Goal: Browse casually

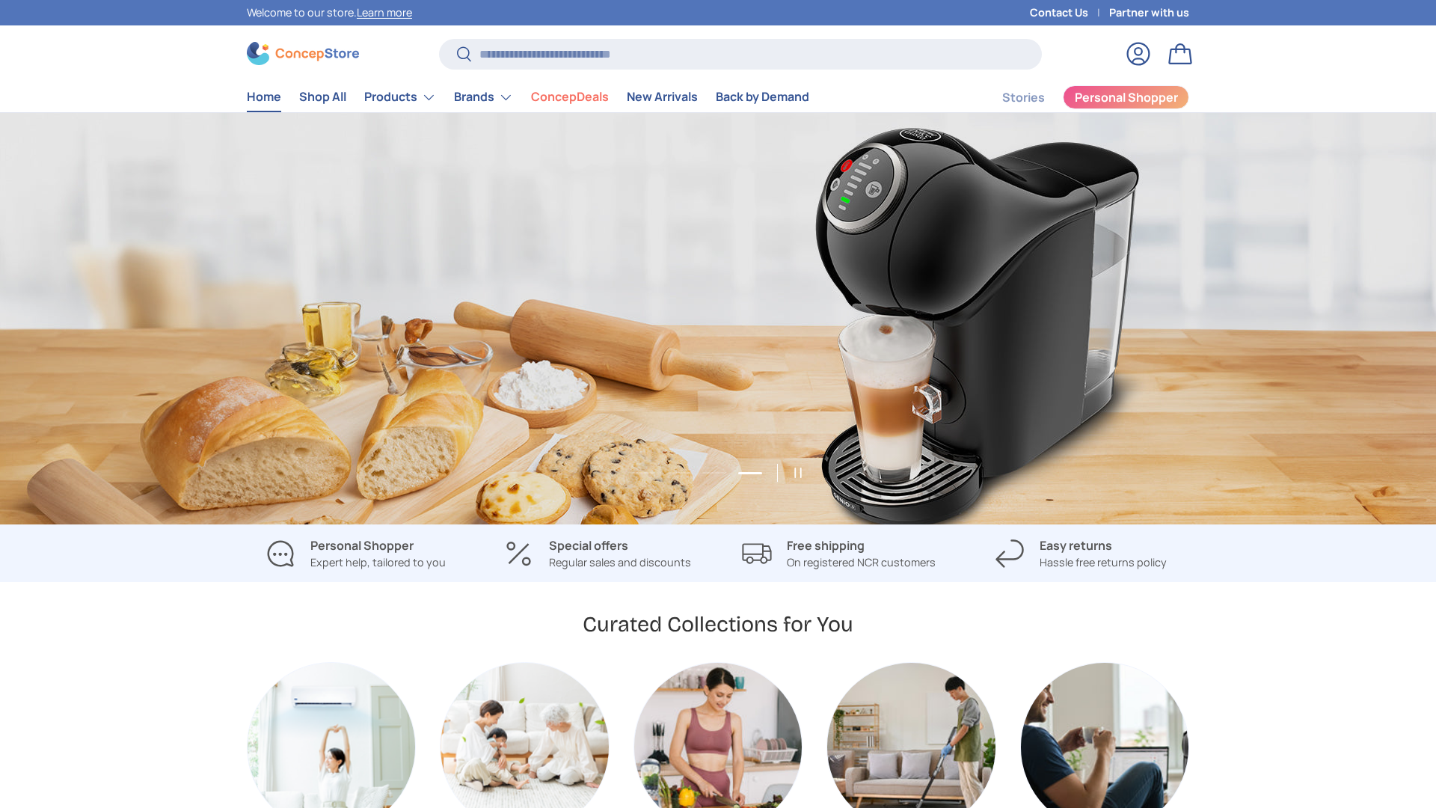
scroll to position [0, 4309]
